Goal: Transaction & Acquisition: Purchase product/service

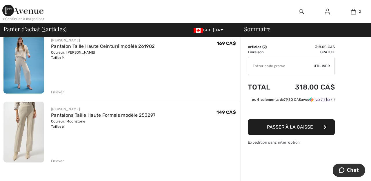
scroll to position [47, 0]
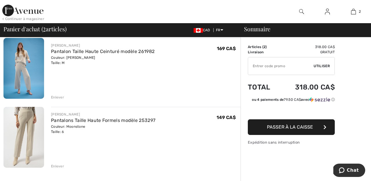
click at [20, 72] on img at bounding box center [23, 68] width 41 height 61
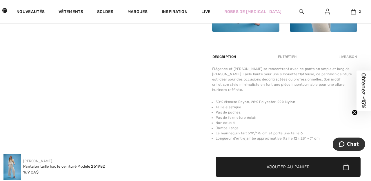
scroll to position [319, 0]
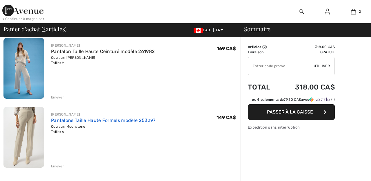
click at [66, 120] on link "Pantalons Taille Haute Formels modèle 253297" at bounding box center [103, 121] width 104 height 6
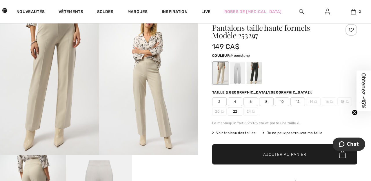
scroll to position [39, 0]
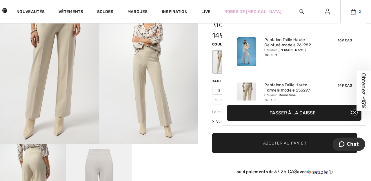
click at [354, 12] on img at bounding box center [353, 11] width 5 height 7
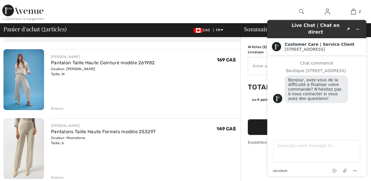
click at [19, 74] on img at bounding box center [23, 79] width 41 height 61
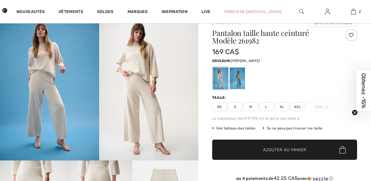
checkbox input "true"
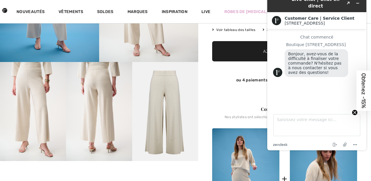
scroll to position [123, 0]
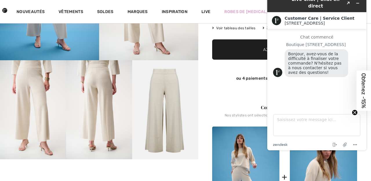
click at [177, 114] on img at bounding box center [165, 109] width 66 height 99
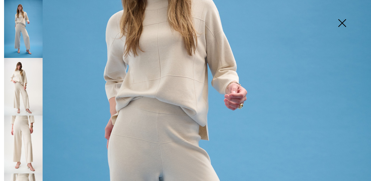
scroll to position [0, 0]
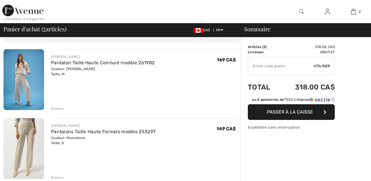
checkbox input "true"
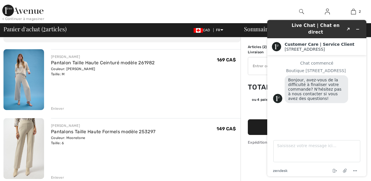
click at [30, 81] on img at bounding box center [23, 79] width 41 height 61
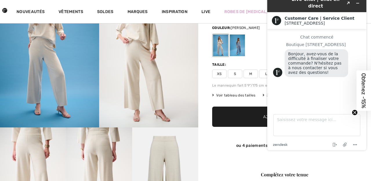
scroll to position [54, 0]
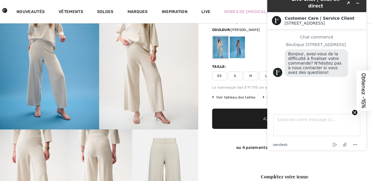
click at [50, 78] on img at bounding box center [49, 55] width 99 height 149
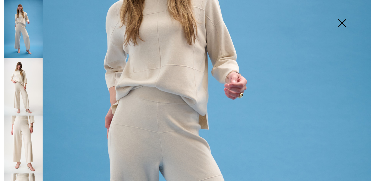
scroll to position [130, 0]
click at [24, 135] on img at bounding box center [23, 145] width 39 height 58
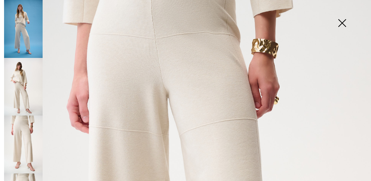
scroll to position [0, 0]
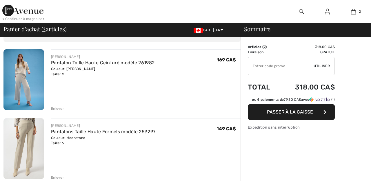
click at [24, 146] on img at bounding box center [23, 148] width 41 height 61
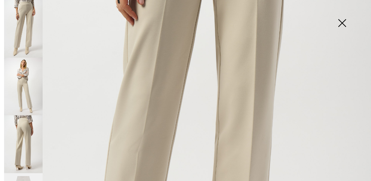
scroll to position [70, 0]
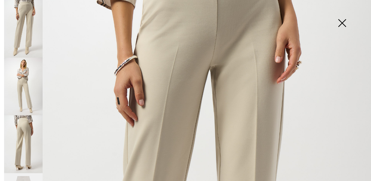
click at [34, 128] on img at bounding box center [23, 144] width 39 height 58
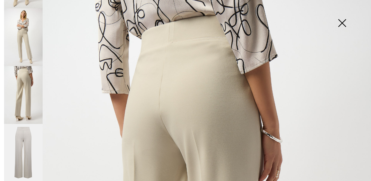
scroll to position [0, 0]
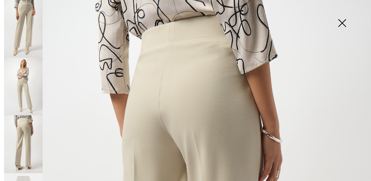
click at [23, 125] on img at bounding box center [23, 144] width 39 height 58
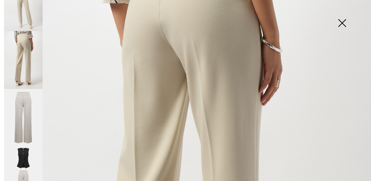
scroll to position [86, 0]
click at [26, 115] on img at bounding box center [23, 117] width 39 height 58
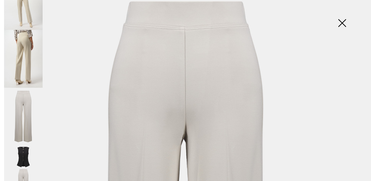
scroll to position [0, 0]
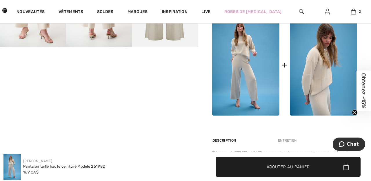
scroll to position [235, 0]
click at [245, 70] on img at bounding box center [245, 64] width 67 height 101
click at [238, 73] on img at bounding box center [245, 64] width 67 height 101
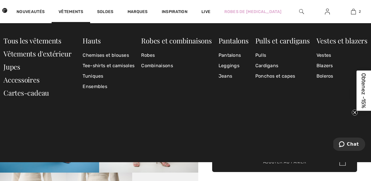
scroll to position [0, 0]
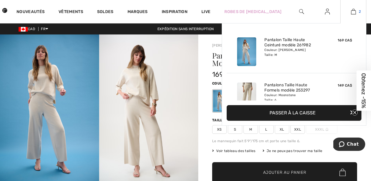
click at [353, 13] on img at bounding box center [353, 11] width 5 height 7
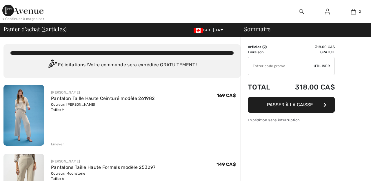
click at [26, 154] on img at bounding box center [23, 184] width 41 height 61
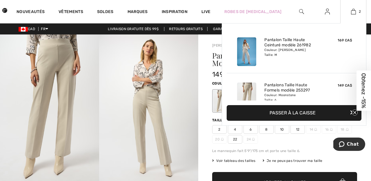
click at [352, 17] on div "2 Ajouté au panier [PERSON_NAME] Pantalon Taille Haute Ceinturé Modèle 261982 1…" at bounding box center [353, 11] width 26 height 23
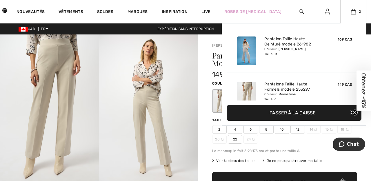
click at [253, 48] on img at bounding box center [246, 51] width 19 height 29
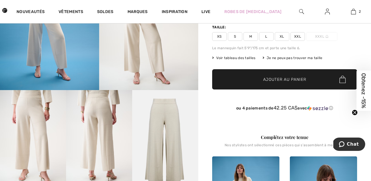
scroll to position [93, 0]
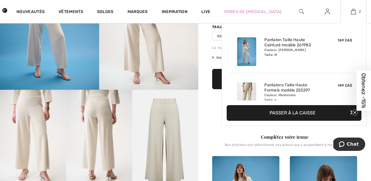
click at [357, 12] on link "2" at bounding box center [354, 11] width 26 height 7
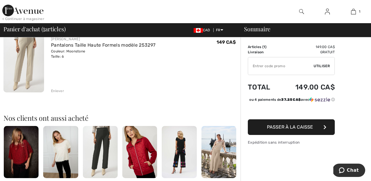
click at [60, 90] on div "Enlever" at bounding box center [57, 90] width 13 height 5
